Goal: Check status: Check status

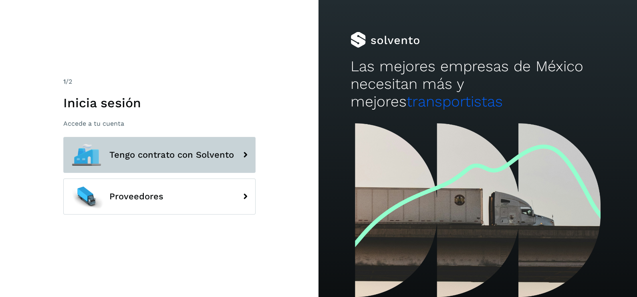
click at [200, 147] on button "Tengo contrato con Solvento" at bounding box center [159, 155] width 192 height 36
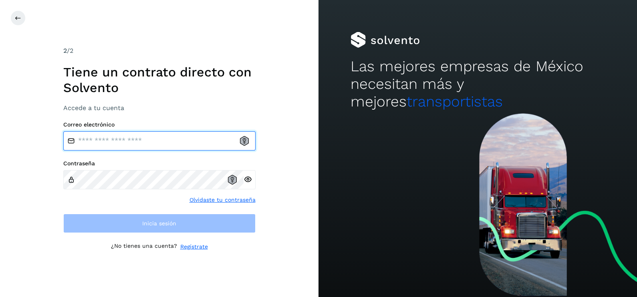
type input "**********"
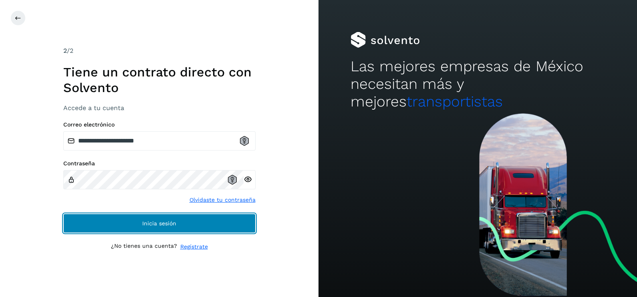
click at [227, 230] on button "Inicia sesión" at bounding box center [159, 223] width 192 height 19
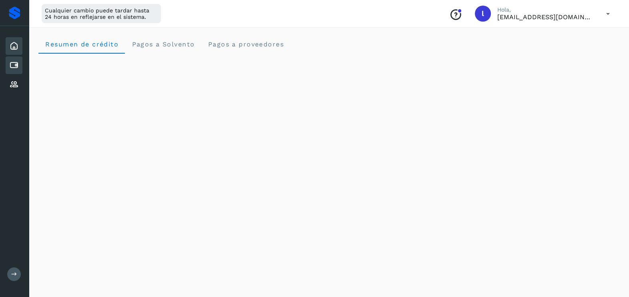
click at [18, 68] on icon at bounding box center [14, 65] width 10 height 10
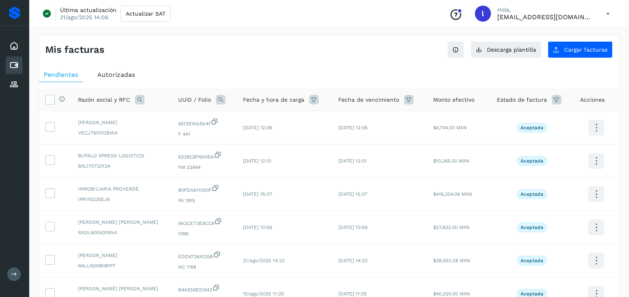
click at [111, 71] on span "Autorizadas" at bounding box center [116, 75] width 38 height 8
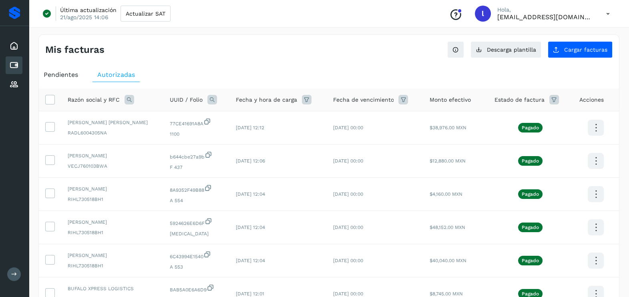
click at [131, 99] on icon at bounding box center [130, 100] width 10 height 10
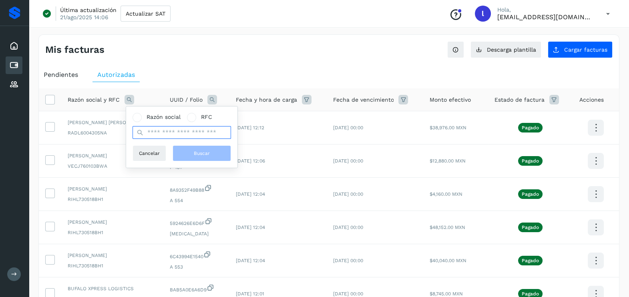
click at [162, 138] on input "text" at bounding box center [182, 132] width 98 height 13
type input "*******"
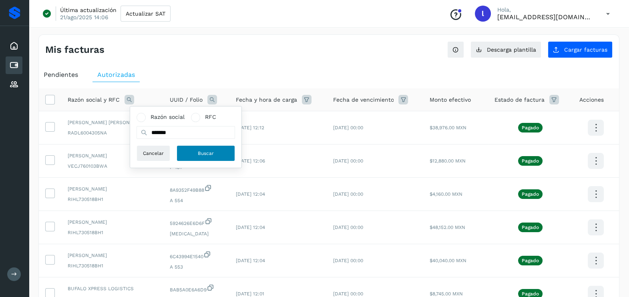
click at [188, 154] on button "Buscar" at bounding box center [206, 153] width 58 height 16
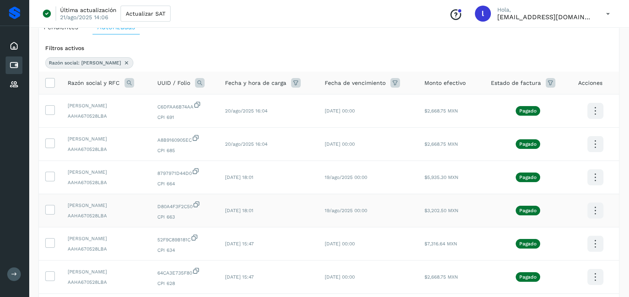
scroll to position [40, 0]
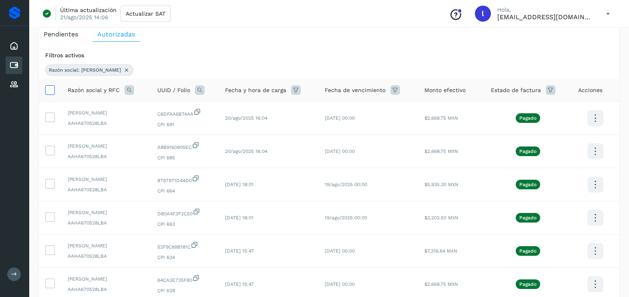
click at [48, 89] on icon at bounding box center [50, 89] width 8 height 8
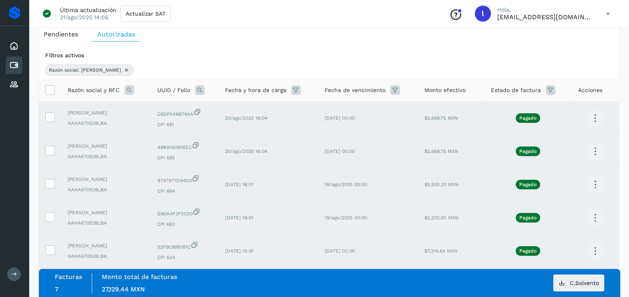
scroll to position [144, 0]
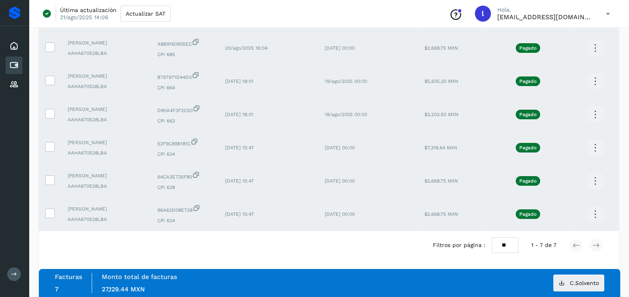
click at [310, 256] on div "Filtros por página : ** ** ** 1 - 7 de 7" at bounding box center [329, 245] width 580 height 28
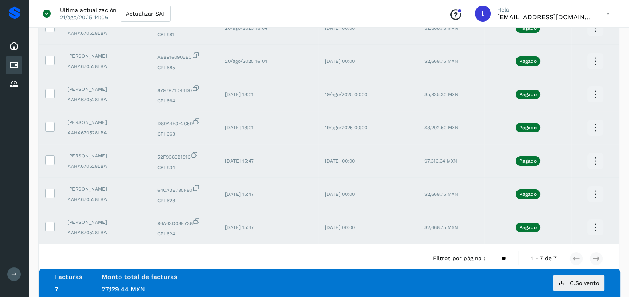
scroll to position [130, 0]
click at [270, 256] on div "Filtros por página : ** ** ** 1 - 7 de 7" at bounding box center [329, 259] width 580 height 28
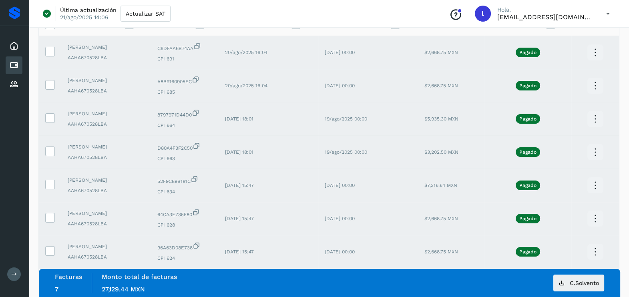
scroll to position [106, 0]
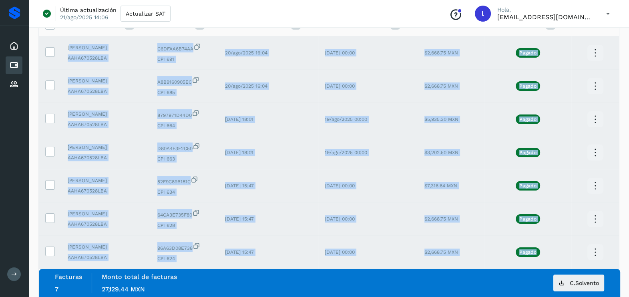
drag, startPoint x: 69, startPoint y: 44, endPoint x: 545, endPoint y: 254, distance: 520.4
click at [545, 254] on tbody "[PERSON_NAME] AAHA670528LBA C6DFAA6B74AA CPI 691 20/ago/2025 16:04 [DATE] 00:00…" at bounding box center [329, 152] width 580 height 233
copy tbody "[PERSON_NAME] AAHA670528LBA C6DFAA6B74AA CPI 691 20/ago/2025 16:04 [DATE] 00:00…"
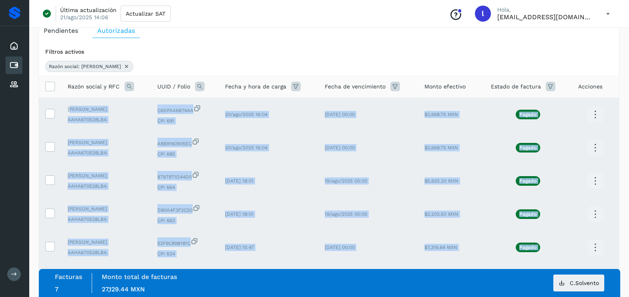
scroll to position [34, 0]
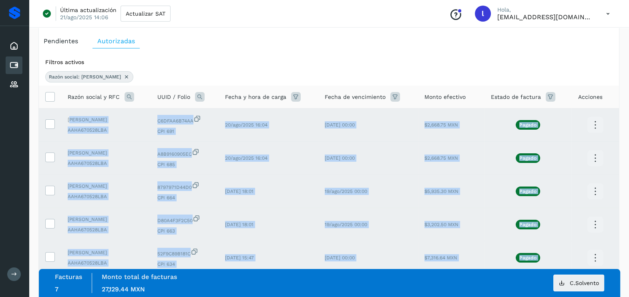
copy tbody "[PERSON_NAME] AAHA670528LBA C6DFAA6B74AA CPI 691 20/ago/2025 16:04 [DATE] 00:00…"
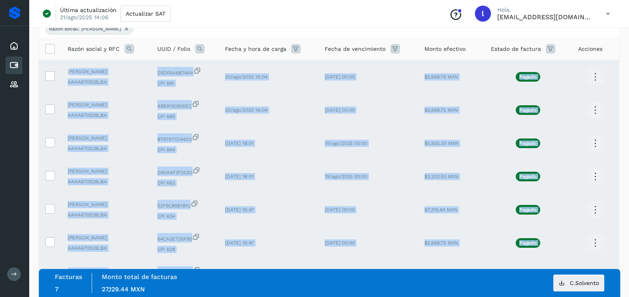
scroll to position [82, 0]
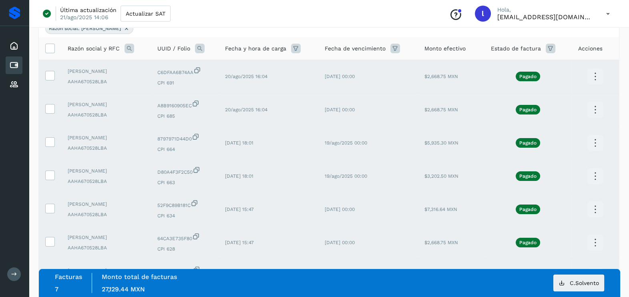
click at [435, 16] on div "Última actualización 21/ago/2025 14:06 Actualizar SAT Conoce nuestros beneficio…" at bounding box center [329, 14] width 600 height 28
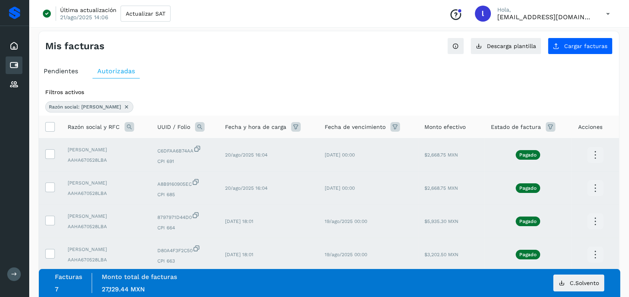
scroll to position [0, 0]
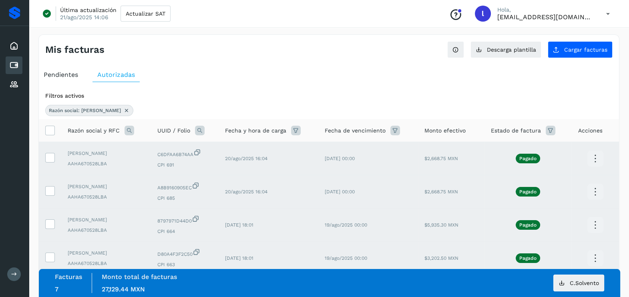
click at [377, 69] on ul "Pendientes Autorizadas" at bounding box center [329, 75] width 580 height 14
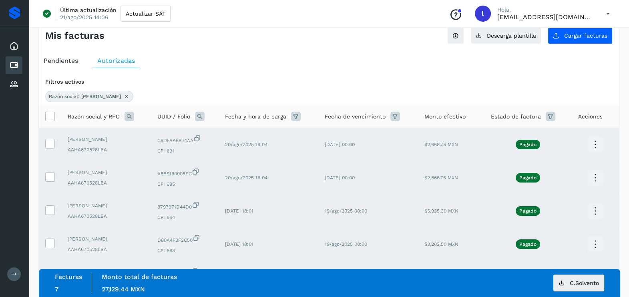
scroll to position [14, 0]
click at [48, 117] on icon at bounding box center [50, 115] width 8 height 8
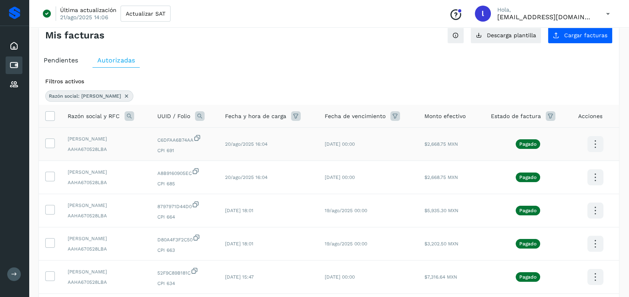
click at [591, 138] on icon at bounding box center [595, 144] width 19 height 19
click at [565, 119] on button "Ver Detalle" at bounding box center [555, 121] width 95 height 16
click at [601, 143] on icon at bounding box center [595, 144] width 19 height 19
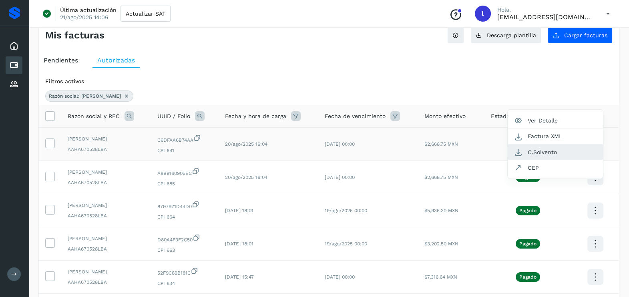
click at [539, 153] on button "C.Solvento" at bounding box center [555, 153] width 95 height 16
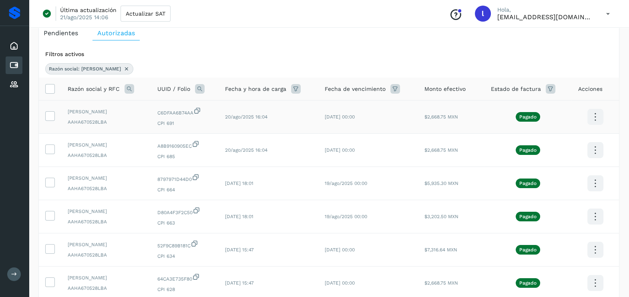
scroll to position [47, 0]
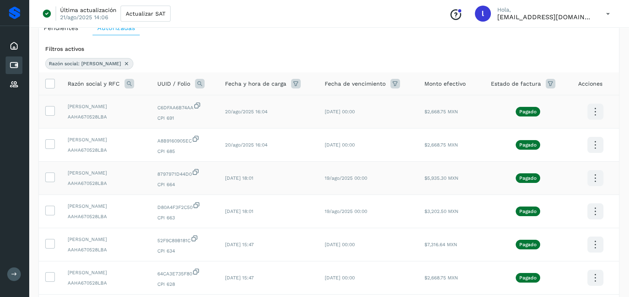
click at [597, 178] on icon at bounding box center [595, 178] width 19 height 19
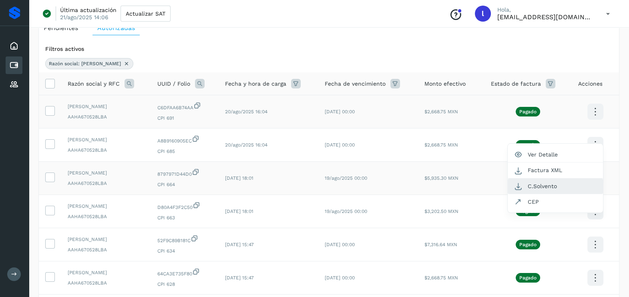
click at [535, 185] on button "C.Solvento" at bounding box center [555, 187] width 95 height 16
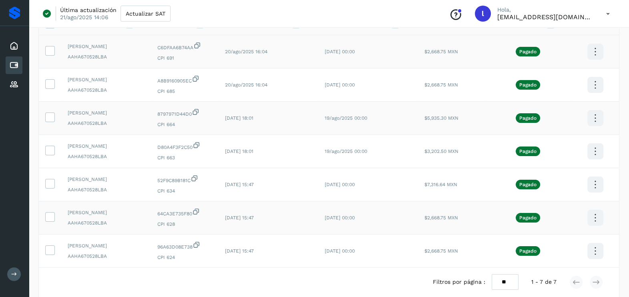
scroll to position [140, 0]
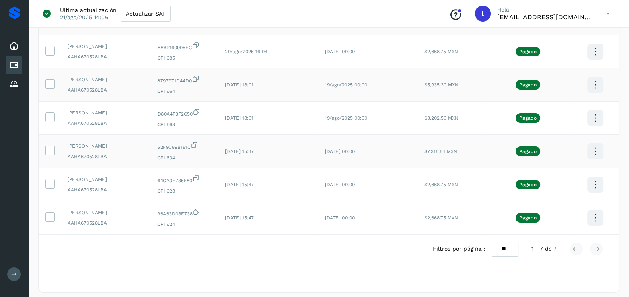
click at [599, 153] on icon at bounding box center [595, 151] width 19 height 19
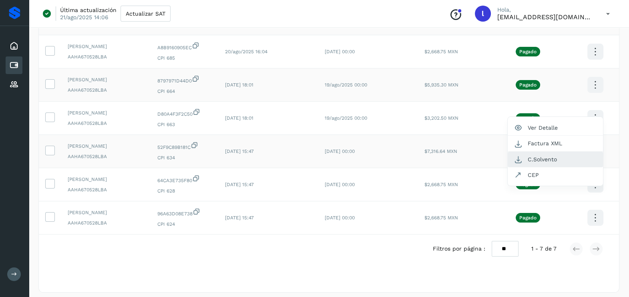
click at [551, 158] on button "C.Solvento" at bounding box center [555, 160] width 95 height 16
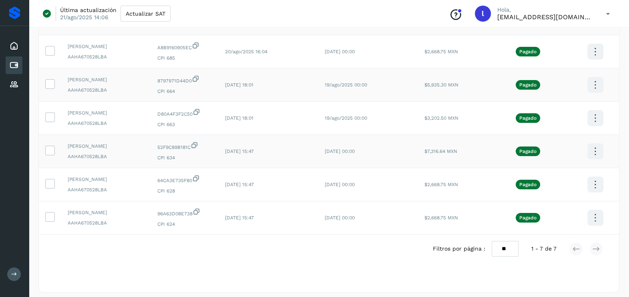
scroll to position [0, 0]
